Goal: Task Accomplishment & Management: Use online tool/utility

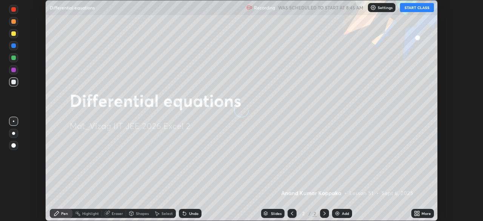
scroll to position [221, 483]
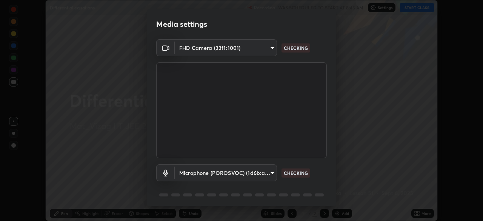
type input "949f1cb61497ac45629efe89b027616b2a3d477897d5b66877862ba60b910138"
type input "34d041a7a13abf7411112e438eeba22a3237b589322c951489ae947f9fbe74f8"
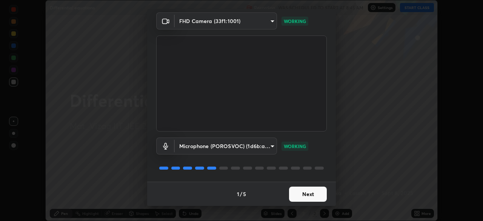
click at [301, 191] on button "Next" at bounding box center [308, 194] width 38 height 15
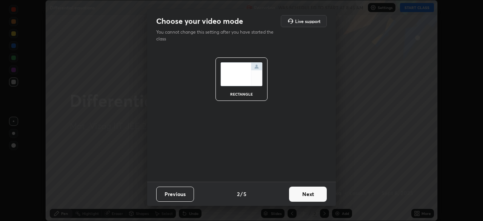
click at [308, 195] on button "Next" at bounding box center [308, 194] width 38 height 15
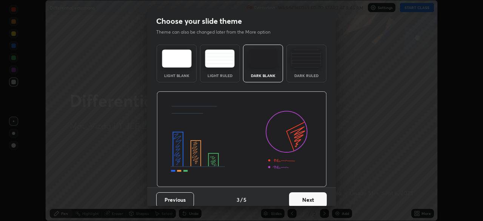
click at [308, 75] on div "Dark Ruled" at bounding box center [307, 76] width 30 height 4
click at [313, 198] on button "Next" at bounding box center [308, 199] width 38 height 15
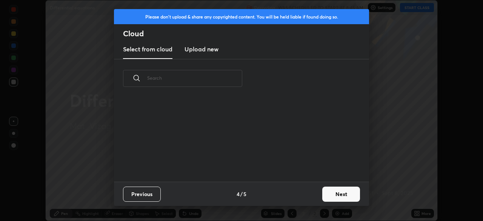
scroll to position [3, 4]
click at [346, 193] on button "Next" at bounding box center [342, 194] width 38 height 15
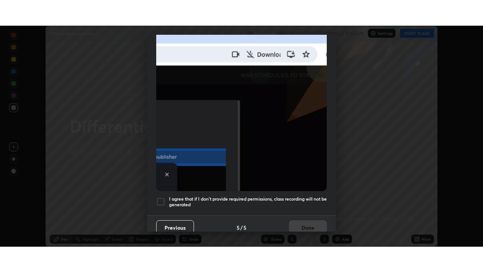
scroll to position [181, 0]
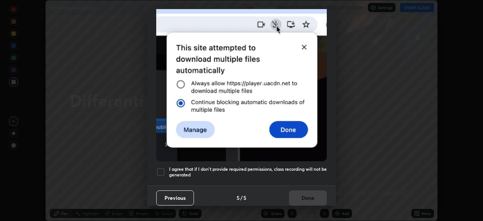
click at [307, 170] on h5 "I agree that if I don't provide required permissions, class recording will not …" at bounding box center [248, 172] width 158 height 12
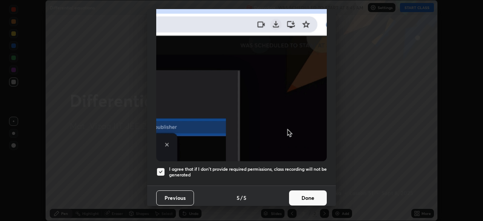
click at [315, 191] on button "Done" at bounding box center [308, 197] width 38 height 15
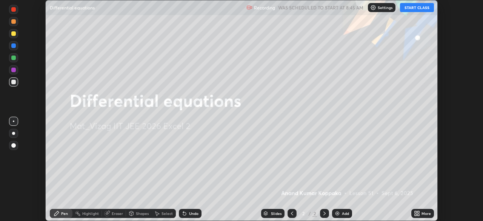
click at [418, 8] on button "START CLASS" at bounding box center [417, 7] width 34 height 9
click at [423, 214] on div "More" at bounding box center [426, 213] width 9 height 4
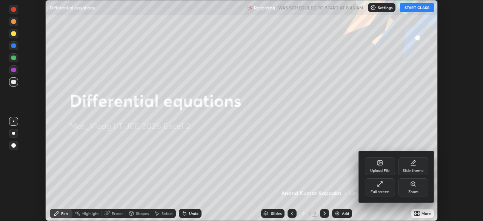
click at [386, 186] on div "Full screen" at bounding box center [380, 187] width 30 height 18
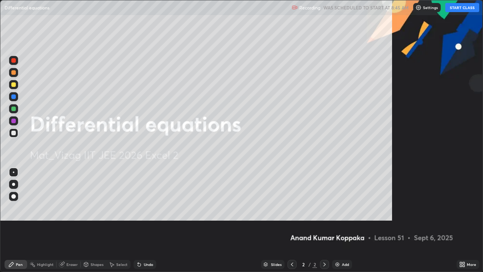
scroll to position [272, 483]
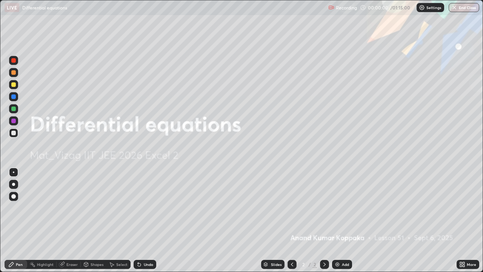
click at [346, 221] on div "Add" at bounding box center [342, 264] width 20 height 9
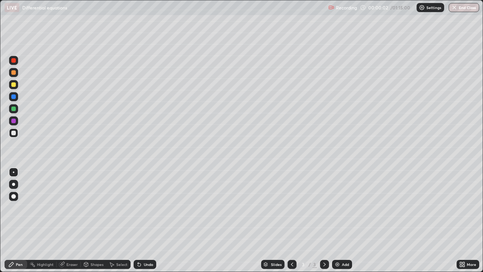
click at [17, 181] on div at bounding box center [13, 184] width 9 height 9
click at [14, 73] on div at bounding box center [13, 72] width 5 height 5
click at [14, 134] on div at bounding box center [13, 133] width 5 height 5
click at [147, 221] on div "Undo" at bounding box center [148, 264] width 9 height 4
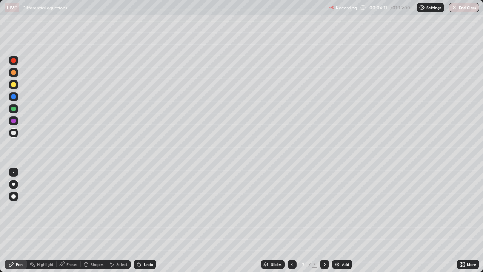
click at [119, 221] on div "Select" at bounding box center [121, 264] width 11 height 4
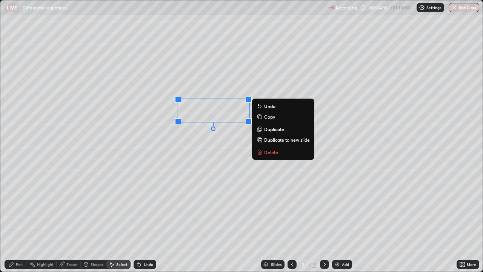
click at [19, 221] on div "Pen" at bounding box center [19, 264] width 7 height 4
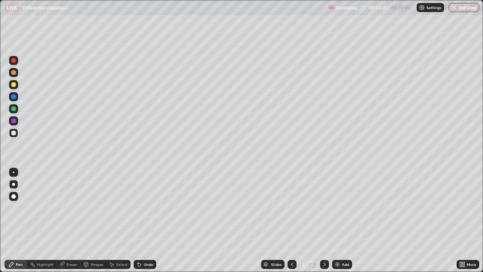
click at [15, 108] on div at bounding box center [13, 108] width 5 height 5
click at [14, 134] on div at bounding box center [13, 133] width 5 height 5
click at [17, 110] on div at bounding box center [13, 108] width 9 height 9
click at [14, 133] on div at bounding box center [13, 133] width 5 height 5
click at [12, 120] on div at bounding box center [13, 121] width 5 height 5
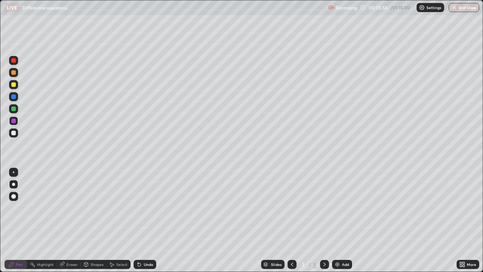
click at [14, 85] on div at bounding box center [13, 84] width 5 height 5
click at [15, 133] on div at bounding box center [13, 133] width 5 height 5
click at [342, 221] on div "Add" at bounding box center [345, 264] width 7 height 4
click at [17, 85] on div at bounding box center [13, 84] width 9 height 9
click at [146, 221] on div "Undo" at bounding box center [148, 264] width 9 height 4
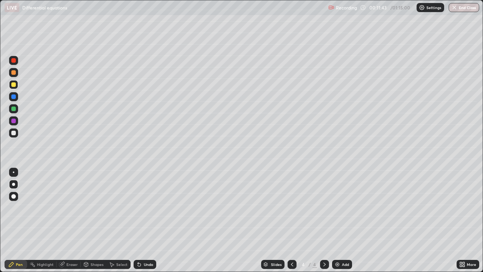
click at [145, 221] on div "Undo" at bounding box center [148, 264] width 9 height 4
click at [150, 221] on div "Undo" at bounding box center [148, 264] width 9 height 4
click at [147, 221] on div "Undo" at bounding box center [148, 264] width 9 height 4
click at [149, 221] on div "Undo" at bounding box center [145, 264] width 23 height 9
click at [72, 221] on div "Eraser" at bounding box center [71, 264] width 11 height 4
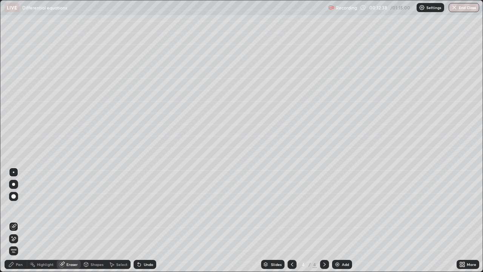
click at [39, 221] on div "Highlight" at bounding box center [45, 264] width 17 height 4
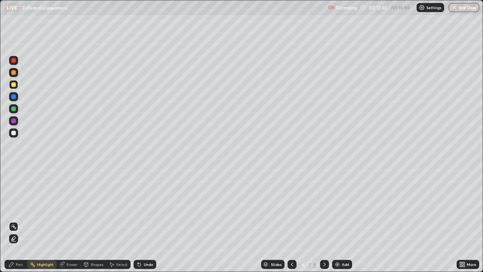
click at [25, 221] on div "Pen" at bounding box center [16, 264] width 23 height 9
click at [11, 134] on div at bounding box center [13, 132] width 9 height 9
click at [14, 112] on div at bounding box center [13, 108] width 9 height 9
click at [12, 135] on div at bounding box center [13, 133] width 5 height 5
click at [142, 221] on div "Undo" at bounding box center [145, 264] width 23 height 9
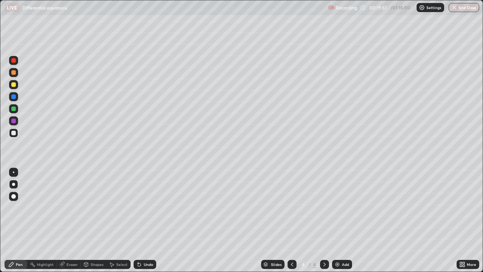
click at [348, 221] on div "Add" at bounding box center [345, 264] width 7 height 4
click at [15, 85] on div at bounding box center [13, 84] width 5 height 5
click at [17, 85] on div at bounding box center [13, 84] width 9 height 9
click at [15, 76] on div at bounding box center [13, 72] width 9 height 9
click at [12, 134] on div at bounding box center [13, 133] width 5 height 5
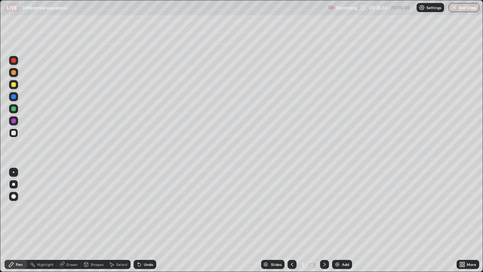
click at [145, 221] on div "Undo" at bounding box center [148, 264] width 9 height 4
click at [14, 85] on div at bounding box center [13, 84] width 5 height 5
click at [121, 221] on div "Select" at bounding box center [121, 264] width 11 height 4
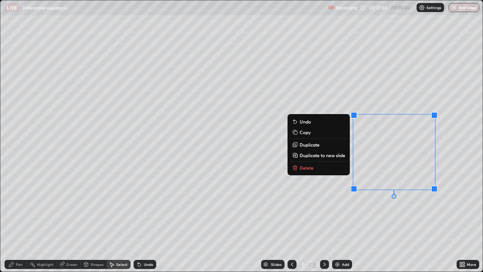
click at [321, 169] on button "Delete" at bounding box center [319, 167] width 56 height 9
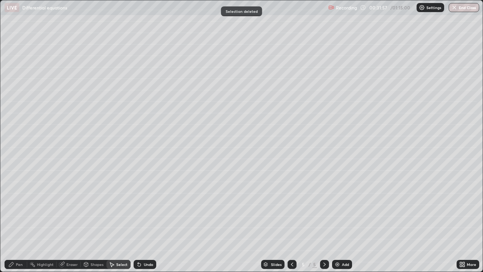
click at [16, 221] on div "Pen" at bounding box center [16, 264] width 23 height 9
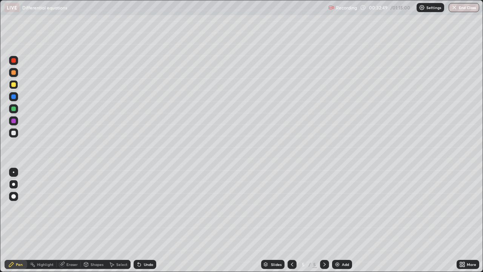
click at [14, 134] on div at bounding box center [13, 133] width 5 height 5
click at [145, 221] on div "Undo" at bounding box center [148, 264] width 9 height 4
click at [150, 221] on div "Undo" at bounding box center [148, 264] width 9 height 4
click at [16, 84] on div at bounding box center [13, 84] width 9 height 9
click at [343, 221] on div "Add" at bounding box center [342, 264] width 20 height 9
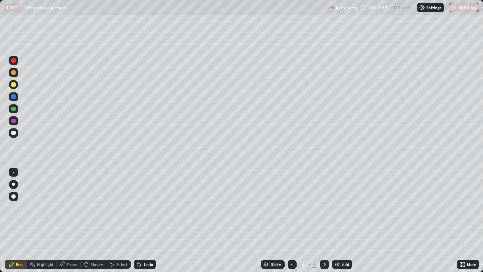
click at [15, 132] on div at bounding box center [13, 133] width 5 height 5
click at [146, 221] on div "Undo" at bounding box center [145, 264] width 23 height 9
click at [14, 85] on div at bounding box center [13, 84] width 5 height 5
click at [14, 133] on div at bounding box center [13, 133] width 5 height 5
click at [344, 221] on div "Add" at bounding box center [345, 264] width 7 height 4
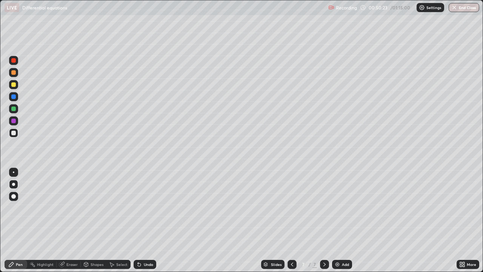
click at [14, 85] on div at bounding box center [13, 84] width 5 height 5
click at [13, 133] on div at bounding box center [13, 133] width 5 height 5
click at [14, 98] on div at bounding box center [13, 96] width 5 height 5
click at [15, 85] on div at bounding box center [13, 84] width 5 height 5
click at [15, 97] on div at bounding box center [13, 96] width 5 height 5
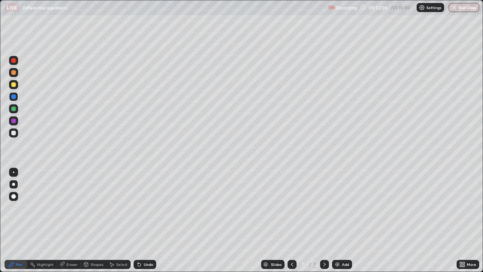
click at [14, 135] on div at bounding box center [13, 133] width 5 height 5
click at [71, 221] on div "Eraser" at bounding box center [71, 264] width 11 height 4
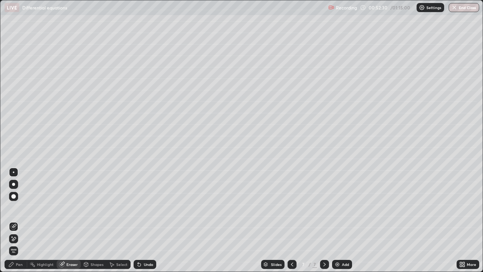
click at [22, 221] on div "Pen" at bounding box center [16, 264] width 23 height 9
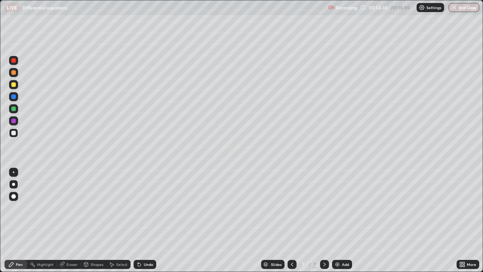
click at [342, 221] on div "Add" at bounding box center [345, 264] width 7 height 4
click at [17, 86] on div at bounding box center [13, 84] width 9 height 9
click at [147, 221] on div "Undo" at bounding box center [148, 264] width 9 height 4
click at [144, 221] on div "Undo" at bounding box center [148, 264] width 9 height 4
click at [146, 221] on div "Undo" at bounding box center [148, 264] width 9 height 4
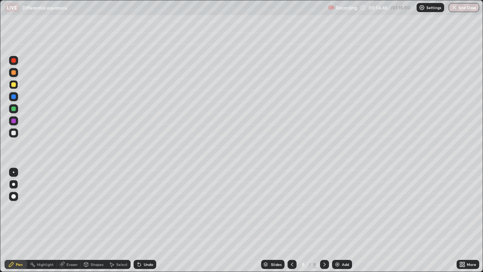
click at [15, 134] on div at bounding box center [13, 133] width 5 height 5
click at [14, 110] on div at bounding box center [13, 108] width 5 height 5
click at [68, 221] on div "Eraser" at bounding box center [71, 264] width 11 height 4
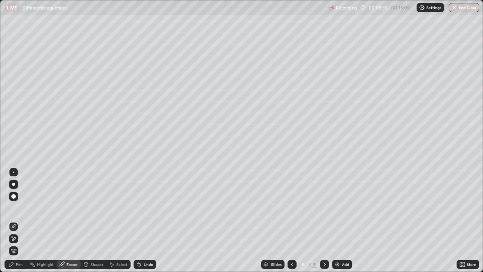
click at [19, 221] on div "Pen" at bounding box center [19, 264] width 7 height 4
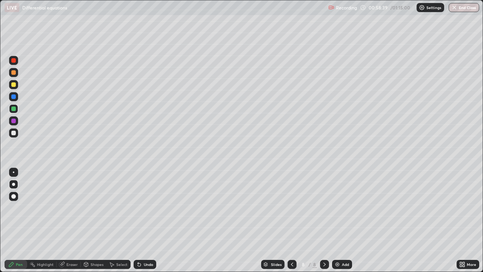
click at [13, 134] on div at bounding box center [13, 133] width 5 height 5
click at [68, 221] on div "Eraser" at bounding box center [71, 264] width 11 height 4
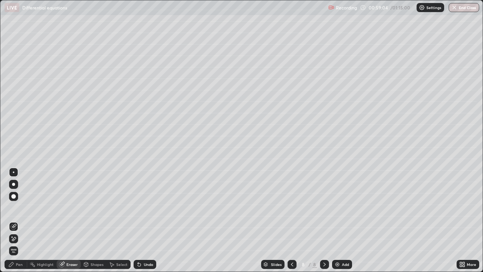
click at [16, 221] on div "Pen" at bounding box center [19, 264] width 7 height 4
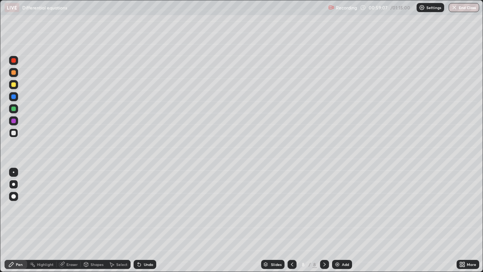
click at [14, 109] on div at bounding box center [13, 108] width 5 height 5
click at [14, 133] on div at bounding box center [13, 133] width 5 height 5
click at [14, 121] on div at bounding box center [13, 121] width 5 height 5
click at [14, 133] on div at bounding box center [13, 133] width 5 height 5
click at [467, 9] on button "End Class" at bounding box center [464, 7] width 31 height 9
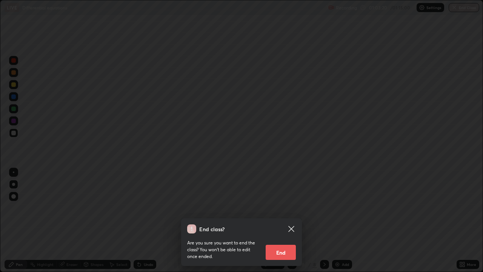
click at [288, 221] on button "End" at bounding box center [281, 252] width 30 height 15
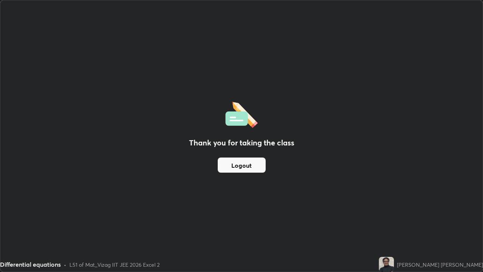
click at [248, 164] on button "Logout" at bounding box center [242, 164] width 48 height 15
